Goal: Task Accomplishment & Management: Manage account settings

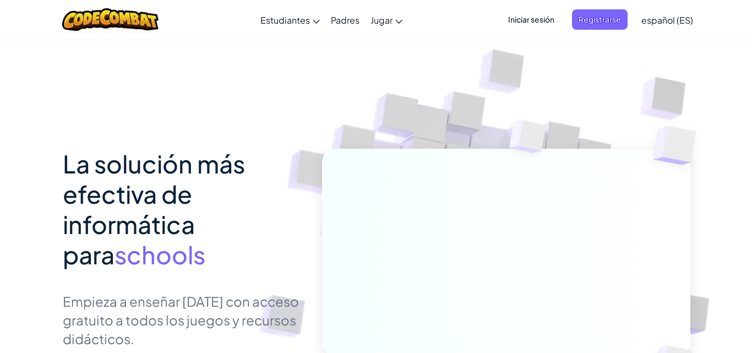
scroll to position [110, 0]
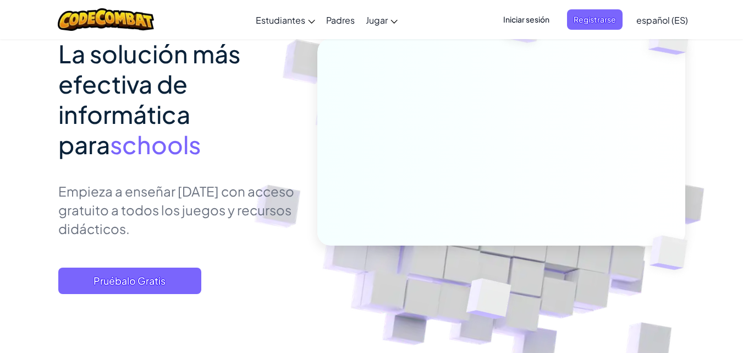
click at [521, 19] on span "Iniciar sesión" at bounding box center [526, 19] width 59 height 20
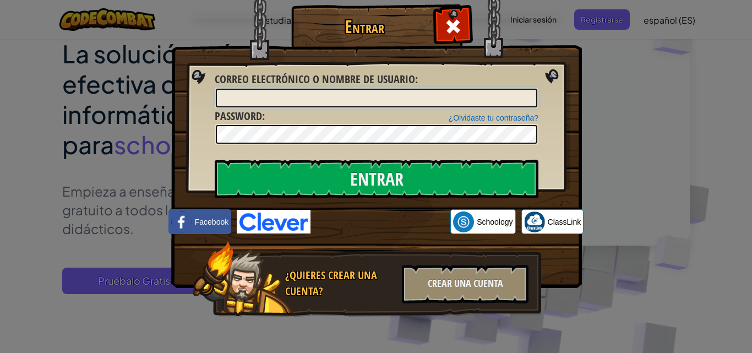
click at [288, 97] on input "Correo electrónico o nombre de usuario :" at bounding box center [376, 98] width 321 height 19
click at [270, 90] on input "frivera" at bounding box center [376, 98] width 321 height 19
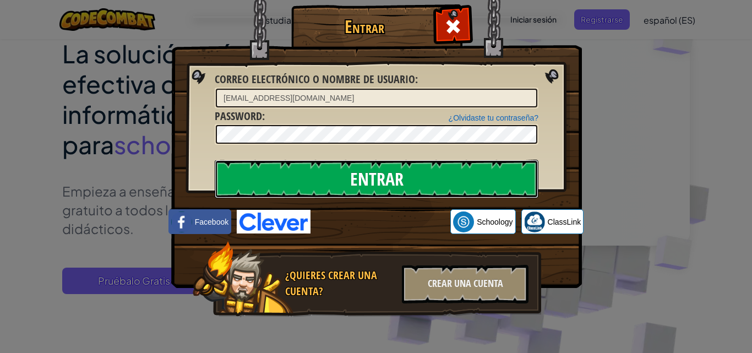
click at [355, 177] on input "Entrar" at bounding box center [377, 179] width 324 height 39
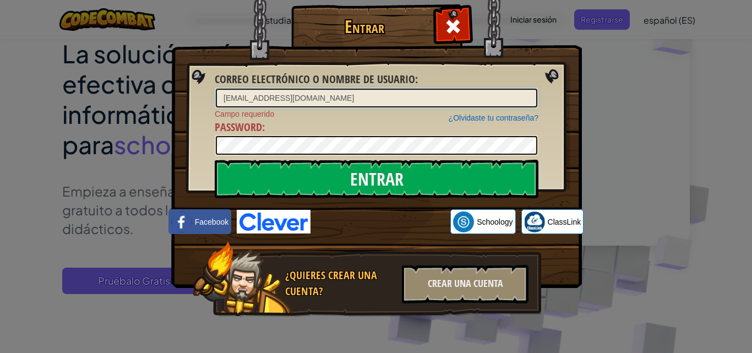
click at [292, 101] on input "[EMAIL_ADDRESS][DOMAIN_NAME]" at bounding box center [376, 98] width 321 height 19
drag, startPoint x: 299, startPoint y: 97, endPoint x: 213, endPoint y: 90, distance: 85.6
click at [216, 90] on input "[EMAIL_ADDRESS][DOMAIN_NAME]" at bounding box center [376, 98] width 321 height 19
type input "frivera"
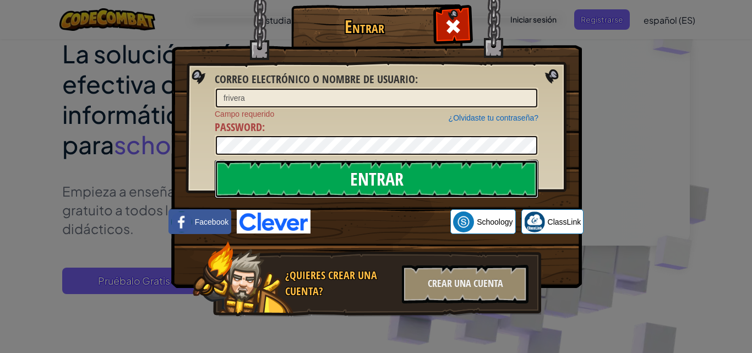
click at [342, 180] on input "Entrar" at bounding box center [377, 179] width 324 height 39
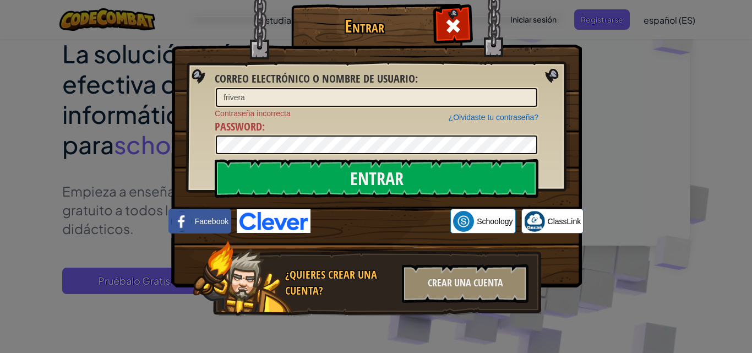
scroll to position [0, 0]
